Goal: Use online tool/utility: Utilize a website feature to perform a specific function

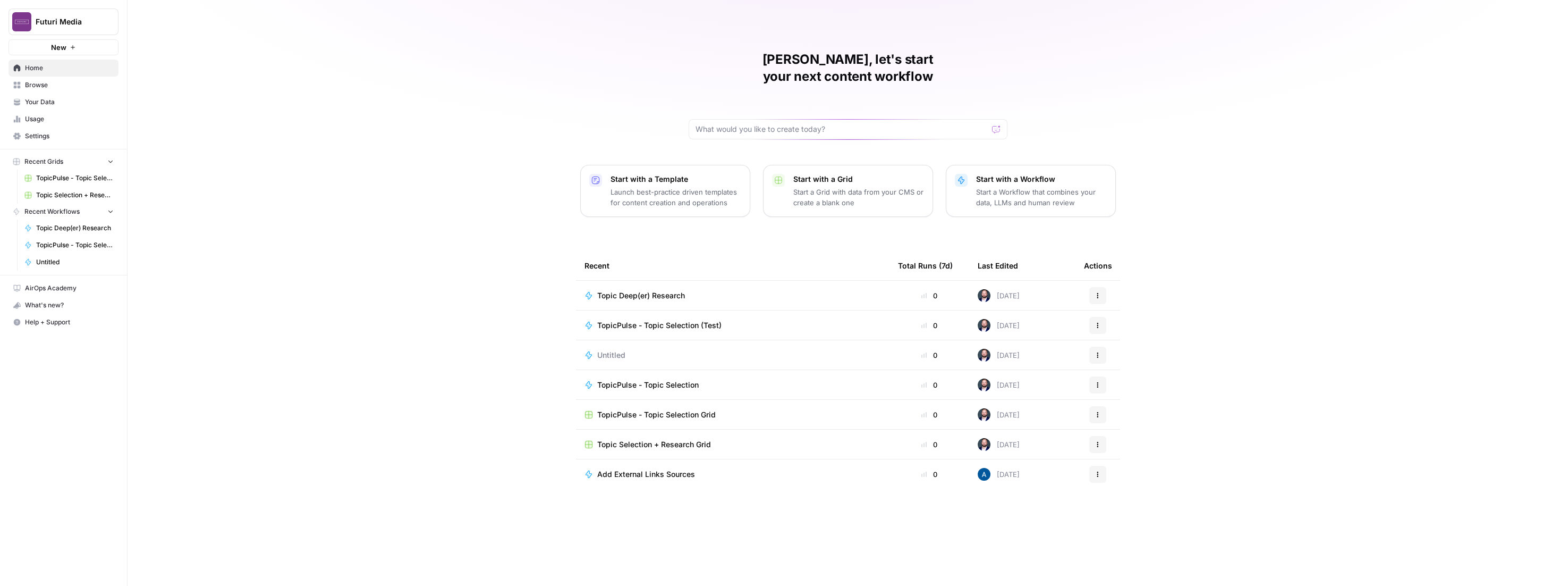
click at [80, 39] on button "New" at bounding box center [63, 47] width 110 height 16
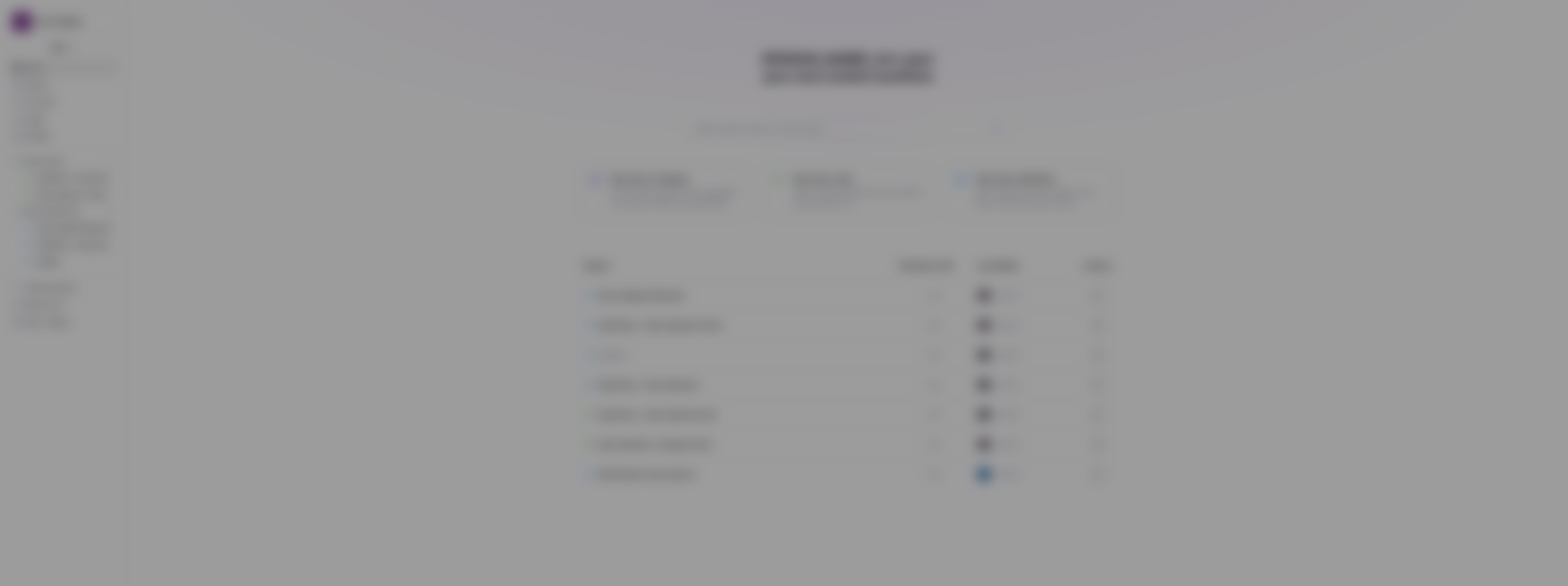
click at [79, 30] on div "Get Started + Recommended Start with a Template Launch best-practice driven tem…" at bounding box center [784, 293] width 1568 height 586
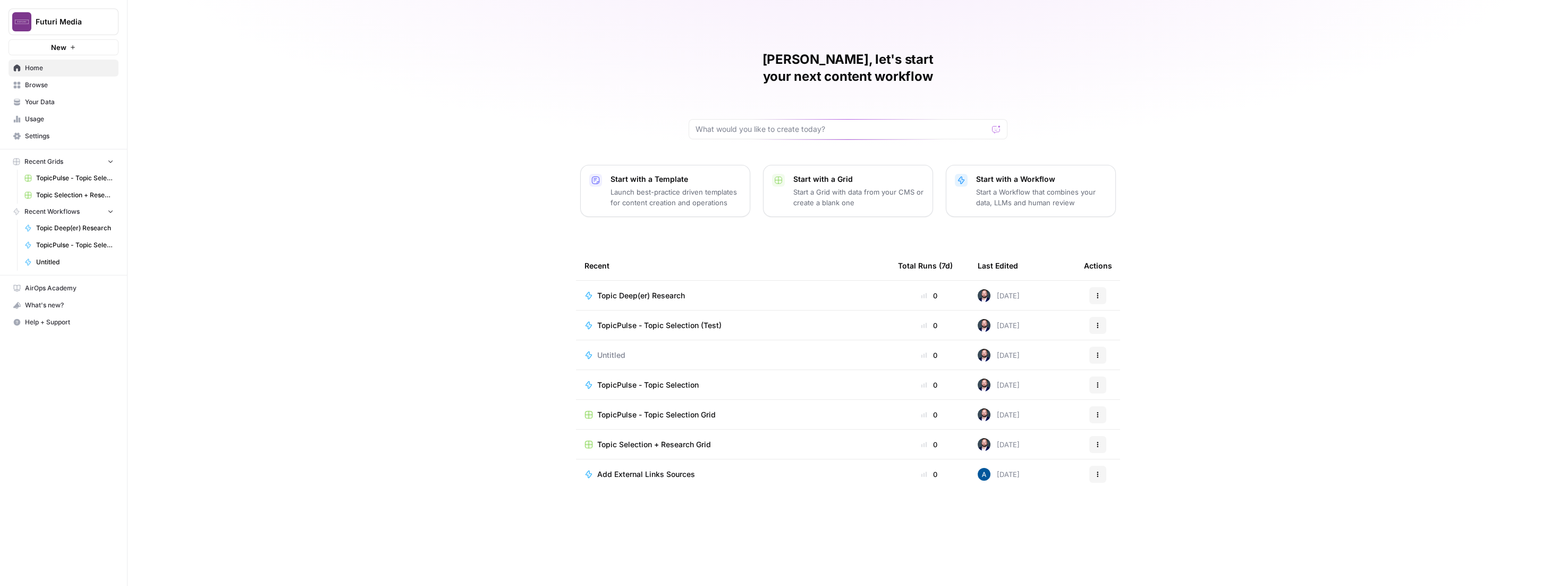
click at [29, 26] on img "Workspace: Futuri Media" at bounding box center [22, 22] width 19 height 19
click at [66, 98] on span "Futuri Media" at bounding box center [103, 97] width 140 height 10
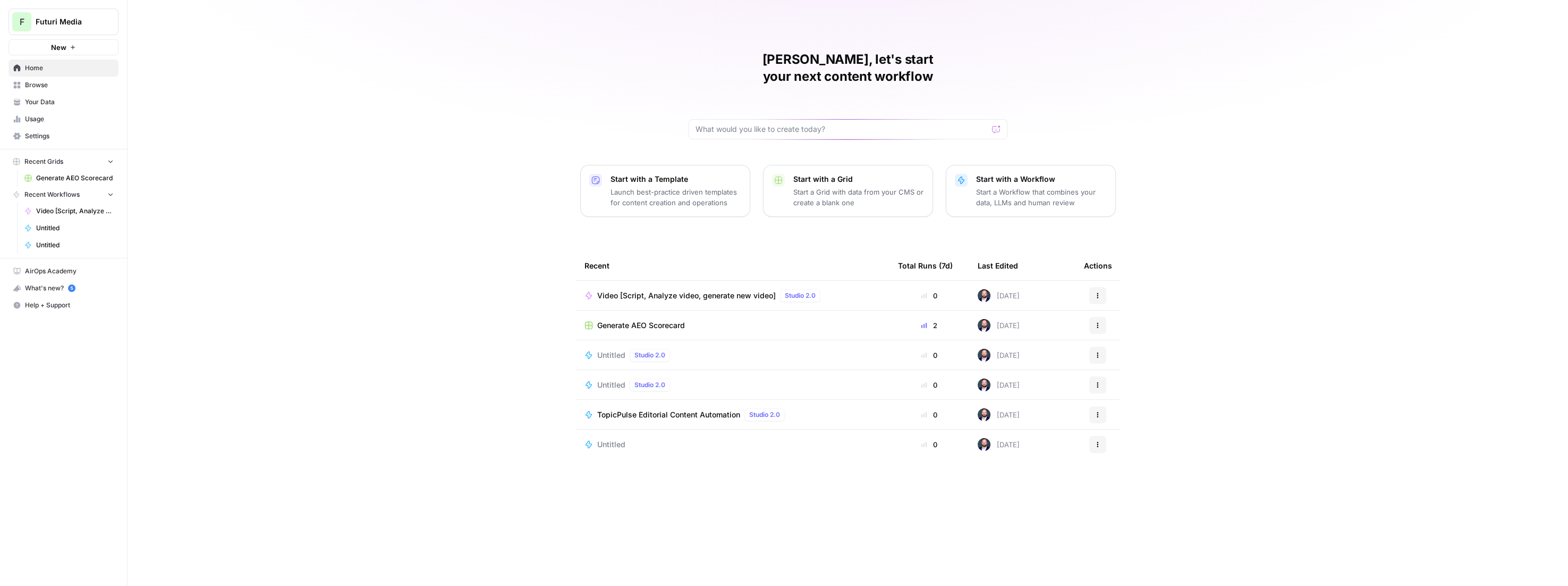
click at [645, 290] on span "Video [Script, Analyze video, generate new video]" at bounding box center [686, 295] width 179 height 10
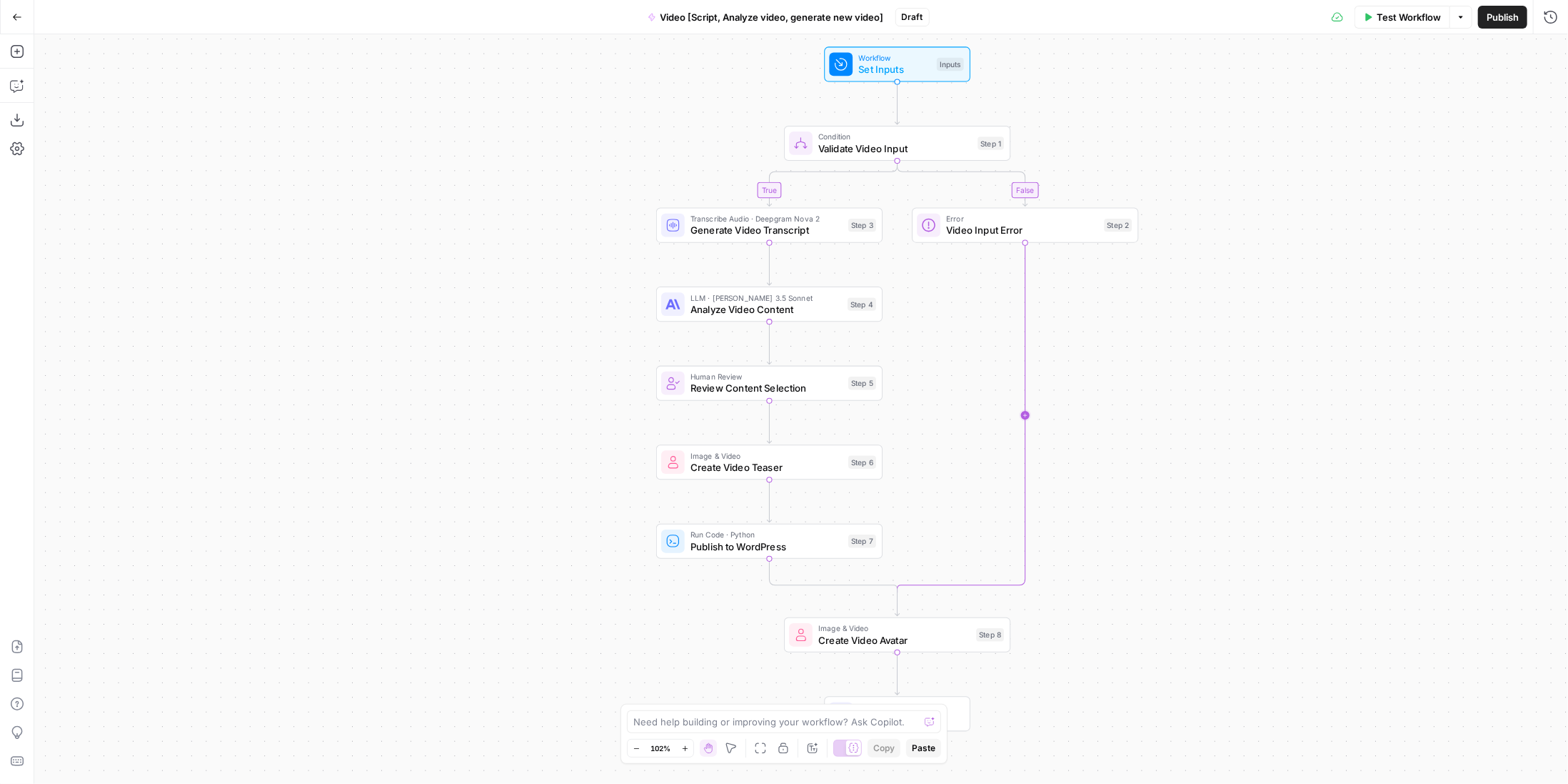
drag, startPoint x: 1162, startPoint y: 401, endPoint x: 1015, endPoint y: 324, distance: 165.9
click at [1015, 324] on div "true false Workflow Set Inputs Inputs Condition Validate Video Input Step 1 Tra…" at bounding box center [802, 409] width 1534 height 749
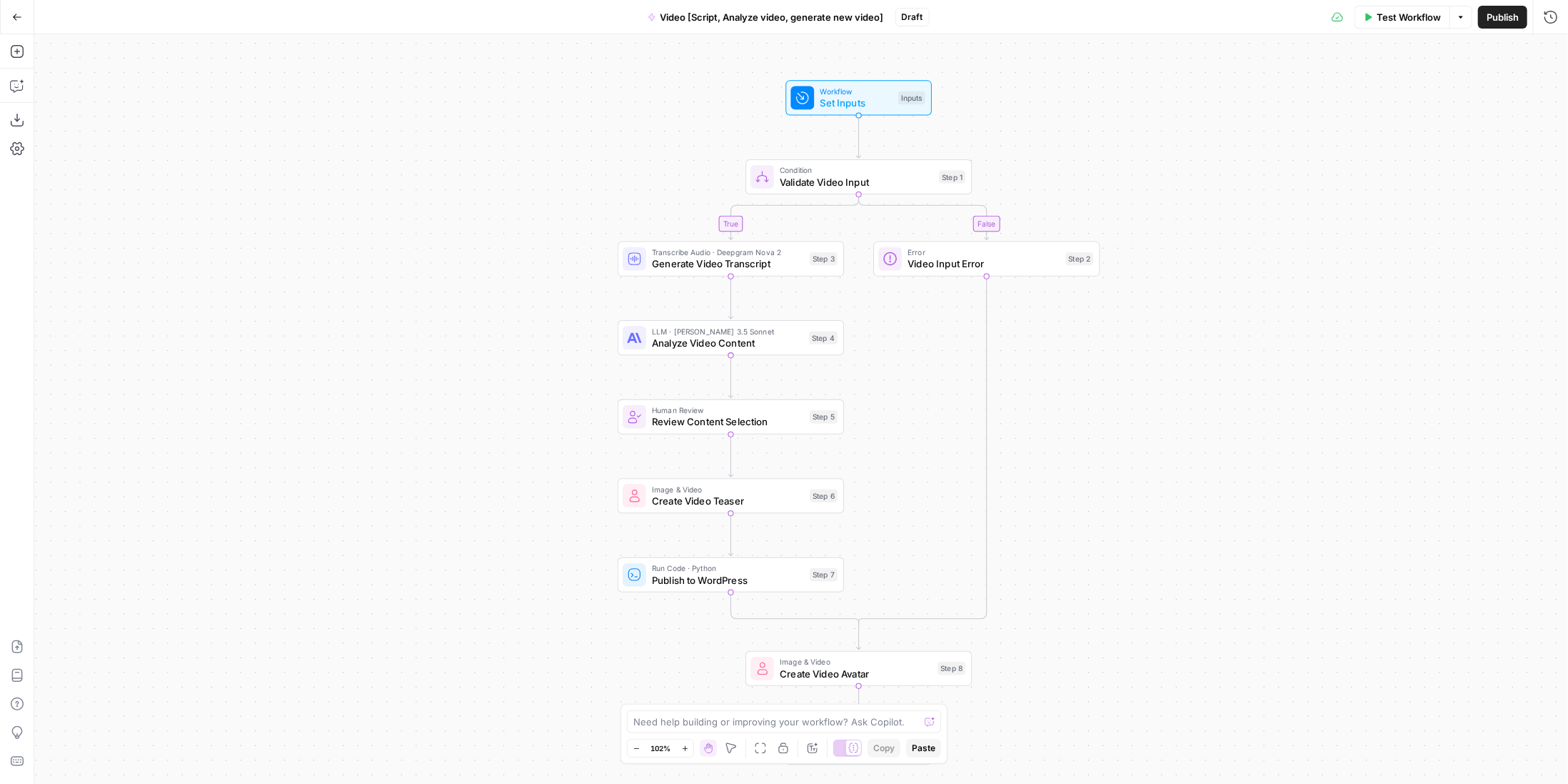
drag, startPoint x: 1051, startPoint y: 341, endPoint x: 1034, endPoint y: 385, distance: 47.2
click at [1034, 385] on div "true false Workflow Set Inputs Inputs Condition Validate Video Input Step 1 Tra…" at bounding box center [802, 409] width 1534 height 749
